Goal: Task Accomplishment & Management: Use online tool/utility

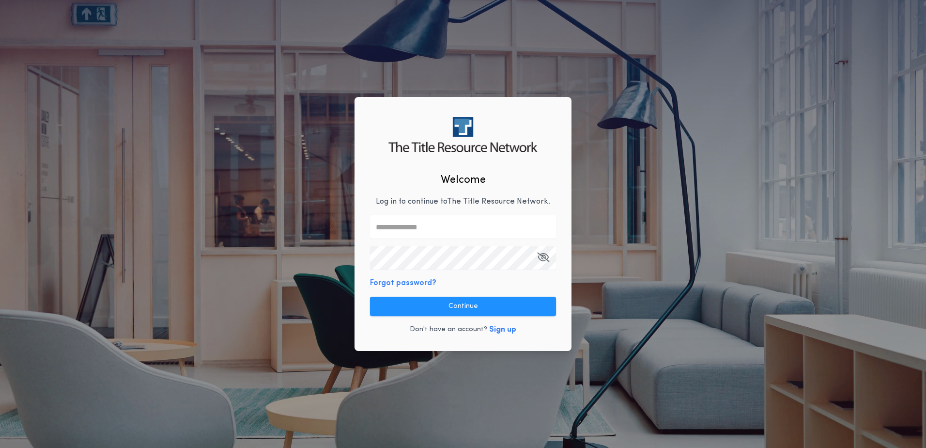
click at [423, 232] on input "text" at bounding box center [463, 226] width 186 height 23
click at [418, 230] on input "text" at bounding box center [463, 226] width 186 height 23
type input "*"
type input "**********"
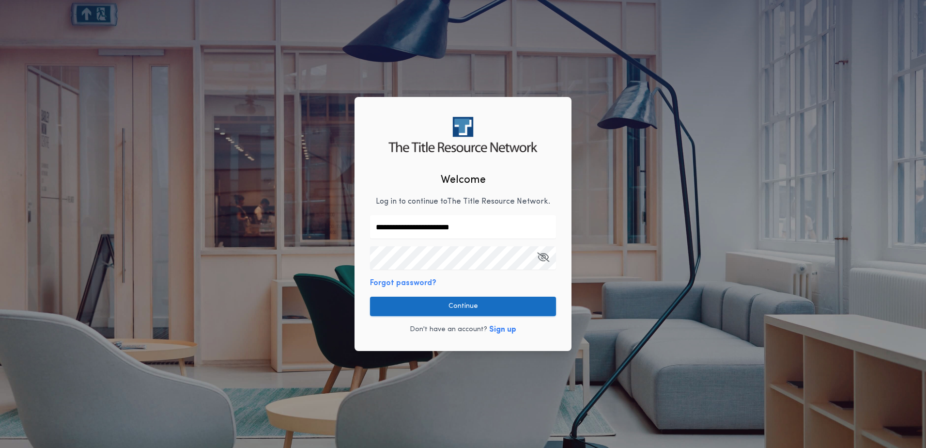
click at [504, 305] on button "Continue" at bounding box center [463, 305] width 186 height 19
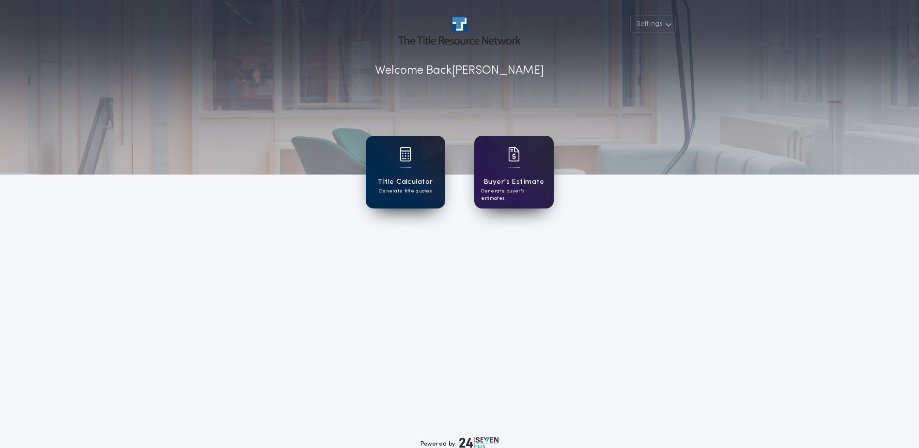
click at [397, 167] on div "Title Calculator Generate title quotes" at bounding box center [405, 172] width 79 height 73
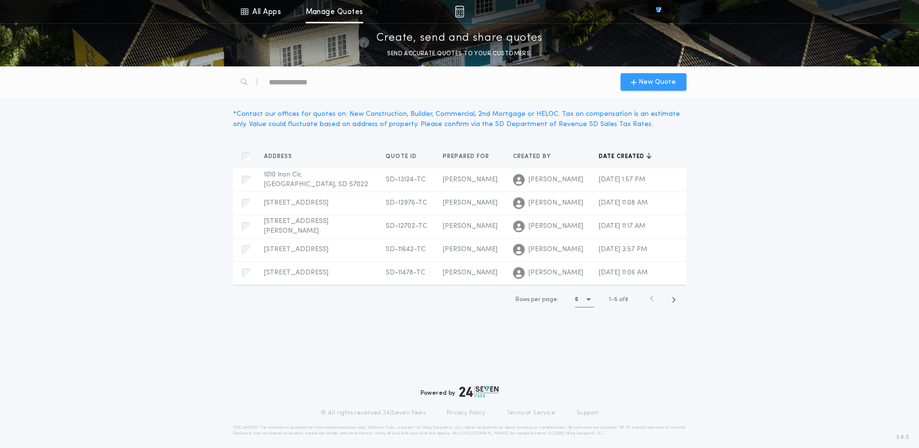
click at [671, 75] on div "New Quote" at bounding box center [654, 81] width 66 height 17
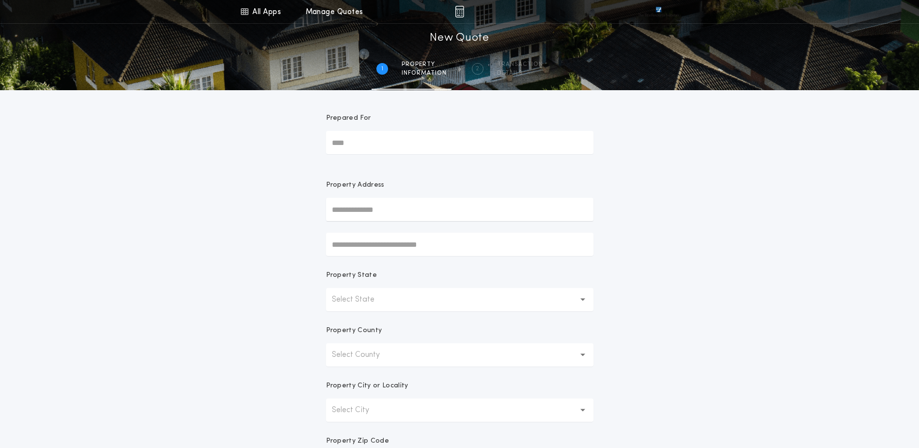
click at [344, 147] on input "Prepared For" at bounding box center [459, 142] width 267 height 23
type input "**********"
click at [376, 203] on input "text" at bounding box center [459, 209] width 267 height 23
type input "**********"
click at [375, 297] on p "Select State" at bounding box center [361, 300] width 58 height 12
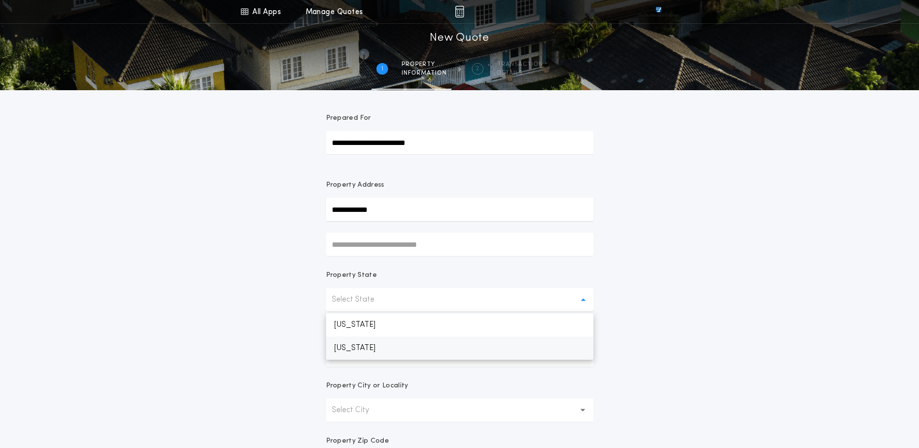
click at [369, 346] on p "[US_STATE]" at bounding box center [459, 347] width 267 height 23
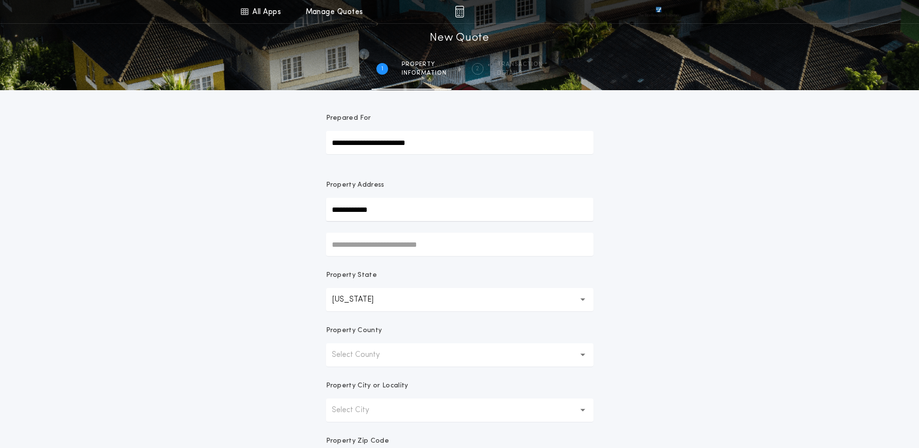
scroll to position [145, 0]
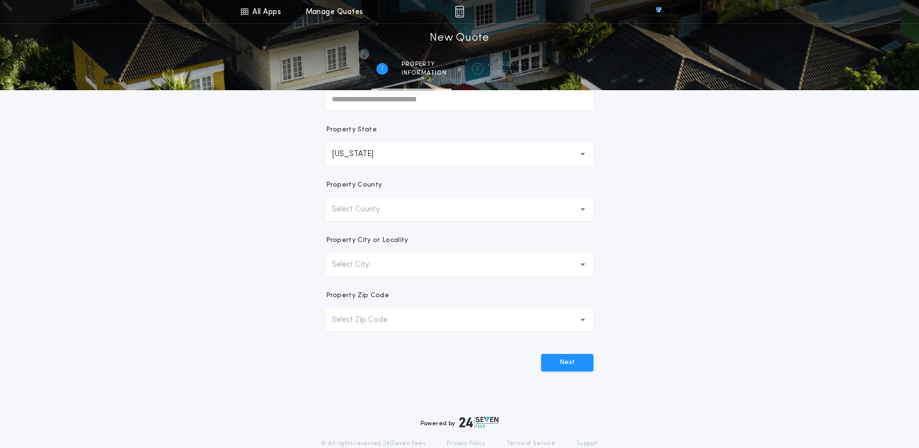
click at [373, 205] on p "Select County" at bounding box center [363, 209] width 63 height 12
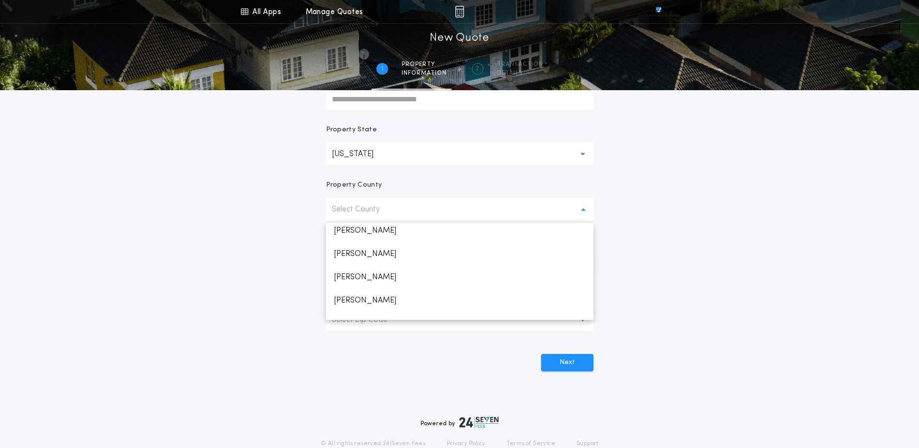
scroll to position [920, 0]
click at [359, 249] on p "Lincoln" at bounding box center [459, 244] width 267 height 23
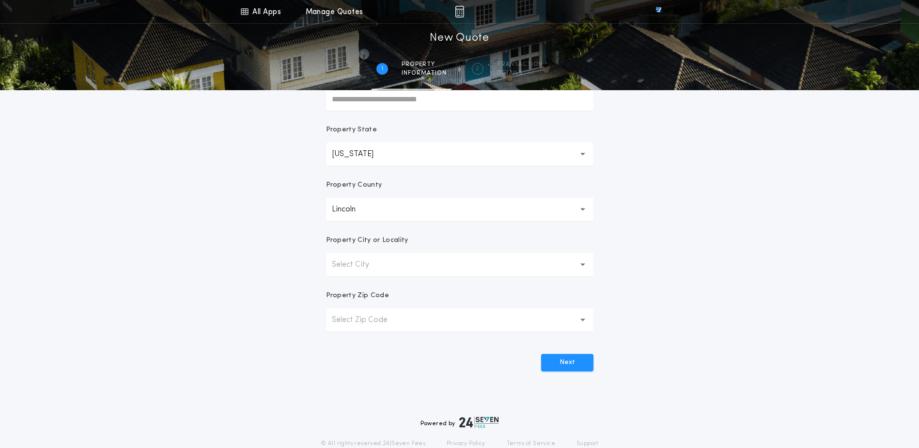
click at [361, 260] on p "Select City" at bounding box center [358, 265] width 53 height 12
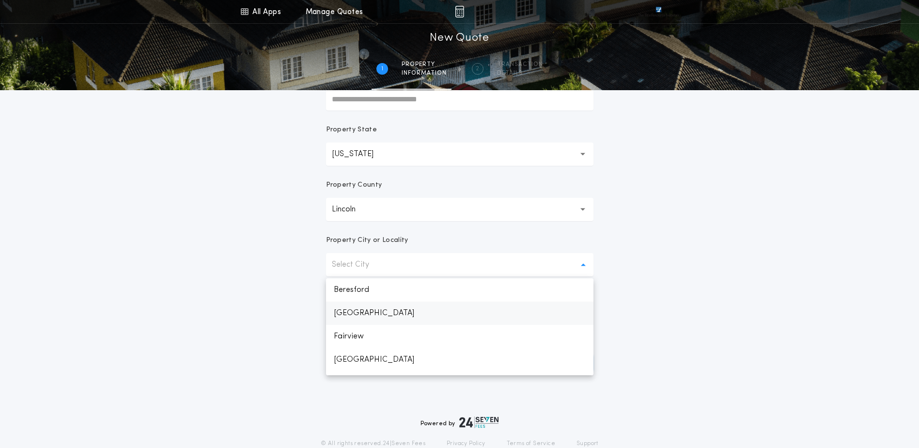
click at [364, 307] on p "[GEOGRAPHIC_DATA]" at bounding box center [459, 312] width 267 height 23
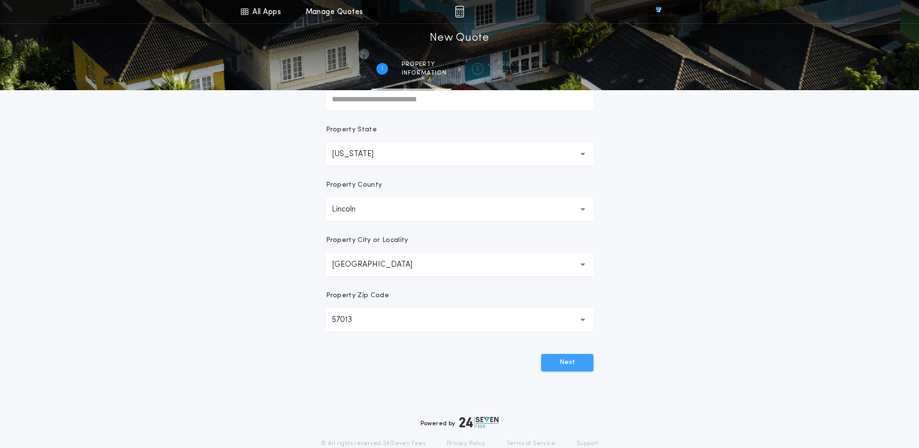
click at [569, 364] on button "Next" at bounding box center [567, 362] width 52 height 17
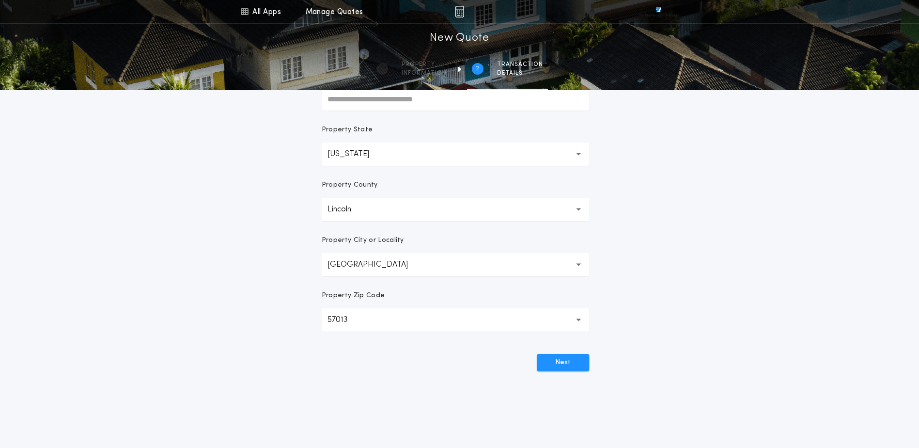
scroll to position [0, 0]
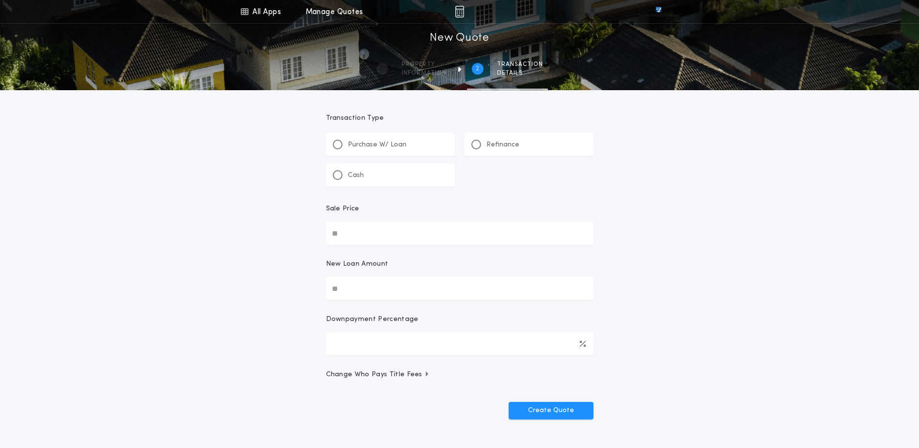
click at [482, 136] on div "Refinance" at bounding box center [529, 144] width 129 height 23
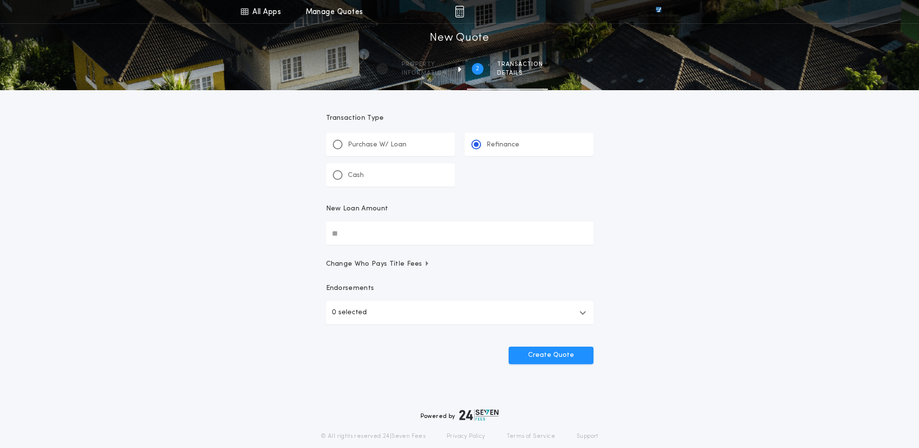
click at [359, 223] on input "New Loan Amount" at bounding box center [459, 232] width 267 height 23
type input "********"
click at [540, 352] on button "Create Quote" at bounding box center [551, 354] width 85 height 17
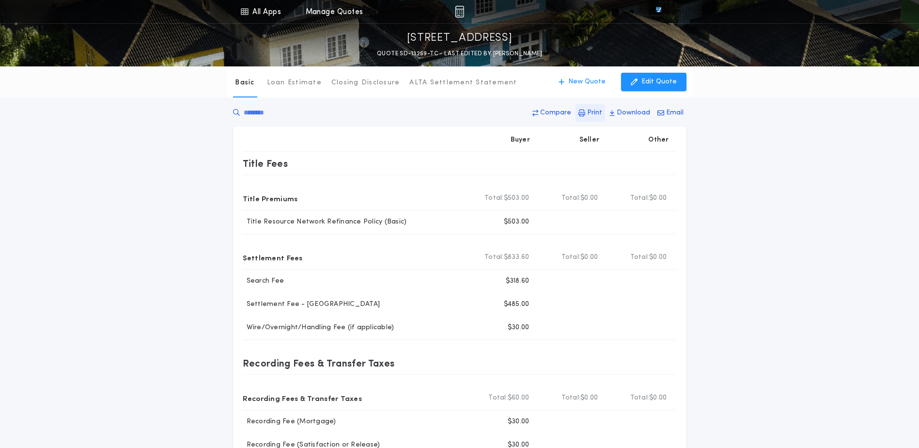
click at [597, 111] on p "Print" at bounding box center [594, 113] width 15 height 10
